Goal: Find specific page/section: Find specific page/section

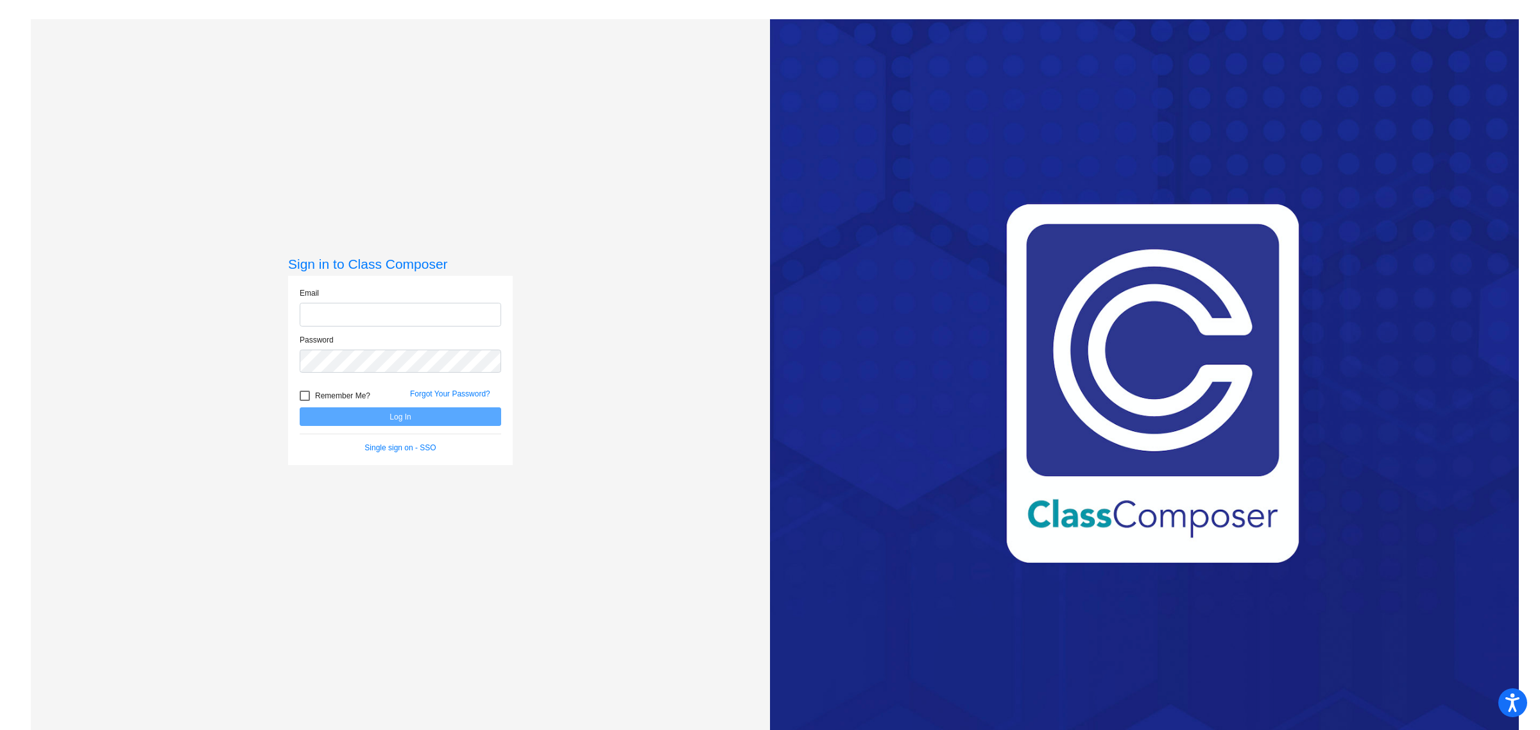
click at [0, 730] on com-1password-button at bounding box center [0, 730] width 0 height 0
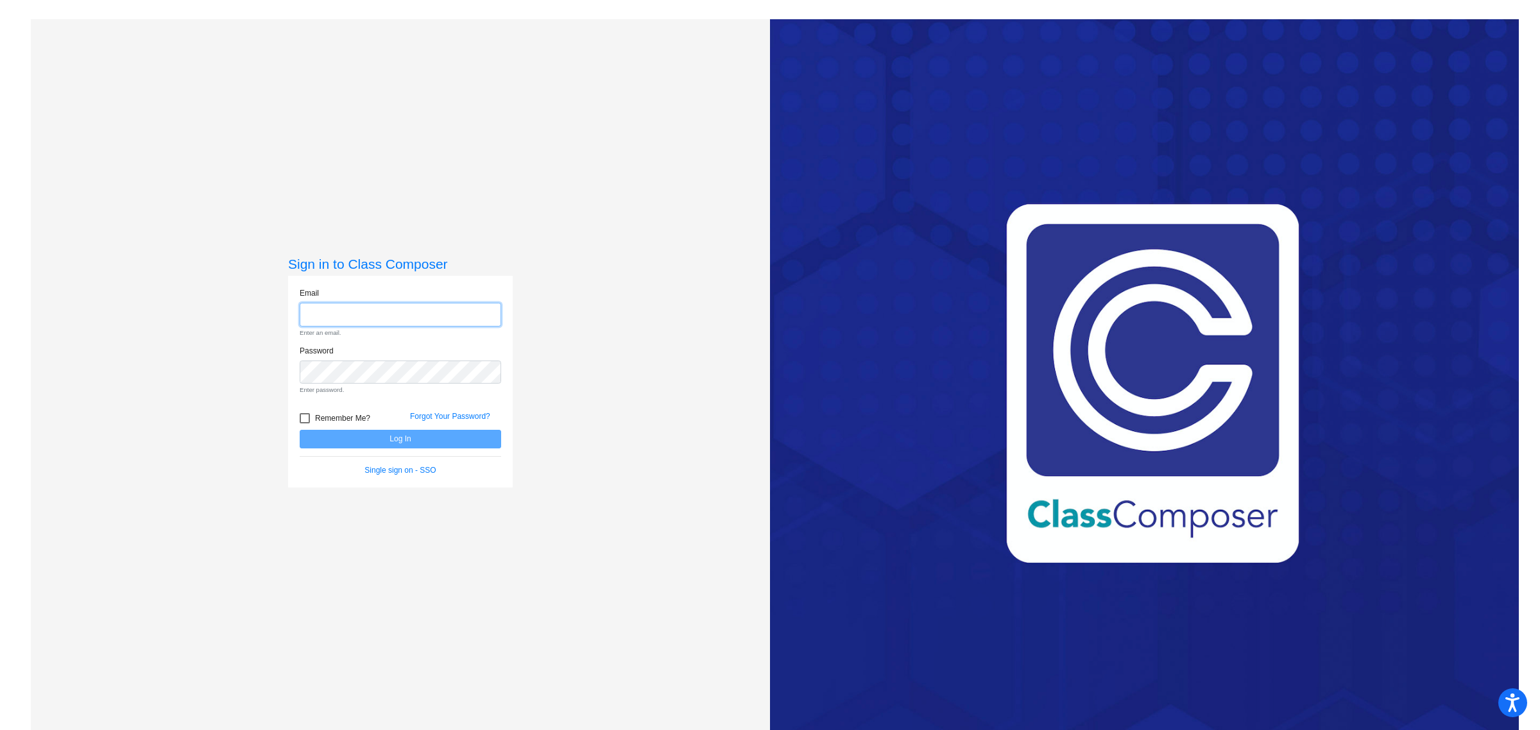
type input "[EMAIL_ADDRESS][DOMAIN_NAME]"
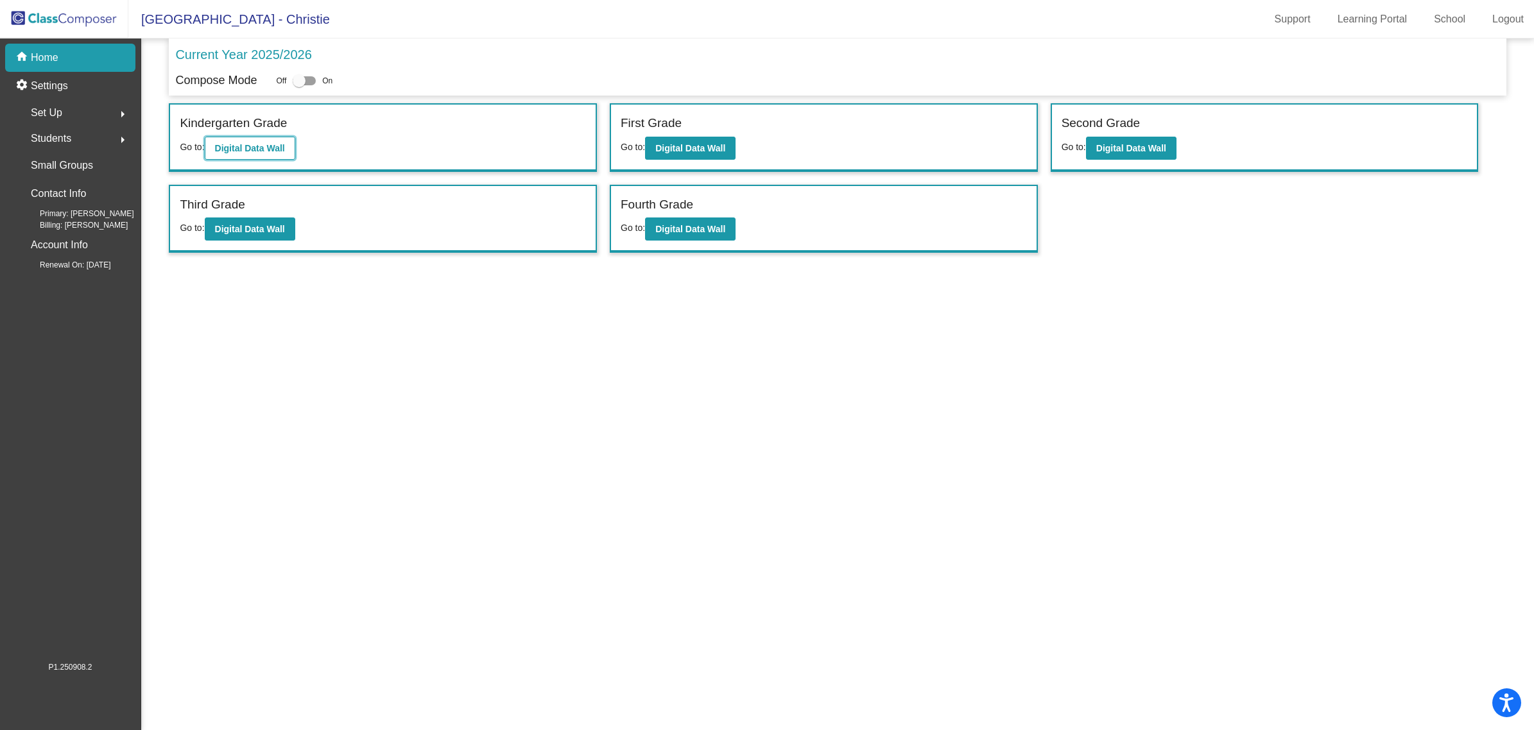
click at [273, 148] on b "Digital Data Wall" at bounding box center [250, 148] width 70 height 10
click at [671, 140] on button "Digital Data Wall" at bounding box center [690, 148] width 90 height 23
click at [1124, 146] on b "Digital Data Wall" at bounding box center [1131, 148] width 70 height 10
click at [260, 228] on b "Digital Data Wall" at bounding box center [250, 229] width 70 height 10
click at [725, 229] on b "Digital Data Wall" at bounding box center [690, 229] width 70 height 10
